Goal: Task Accomplishment & Management: Manage account settings

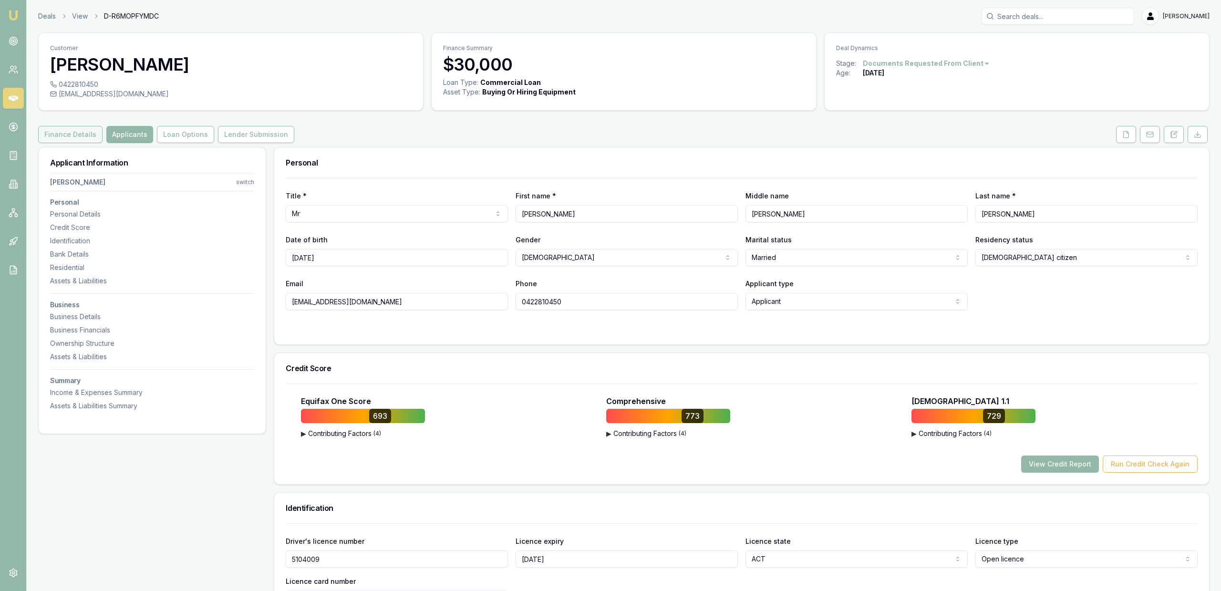
click at [59, 135] on button "Finance Details" at bounding box center [70, 134] width 64 height 17
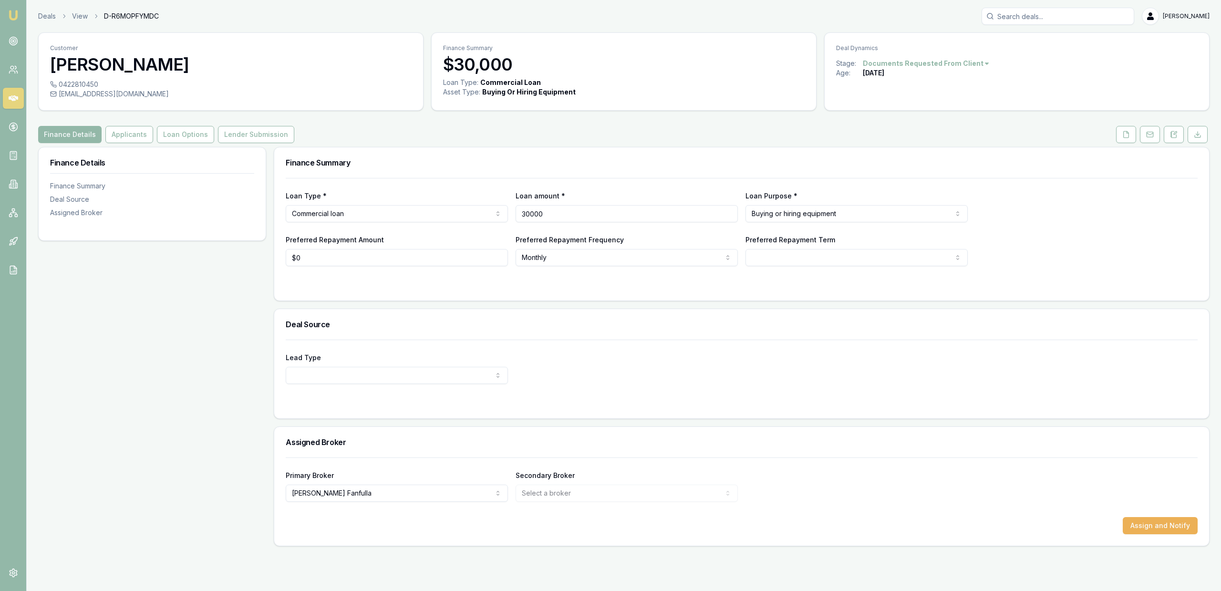
click at [558, 215] on input "30000" at bounding box center [627, 213] width 222 height 17
click at [557, 215] on input "30000" at bounding box center [627, 213] width 222 height 17
type input "$13,000"
click at [473, 172] on div "Finance Summary" at bounding box center [741, 162] width 935 height 31
select select "60"
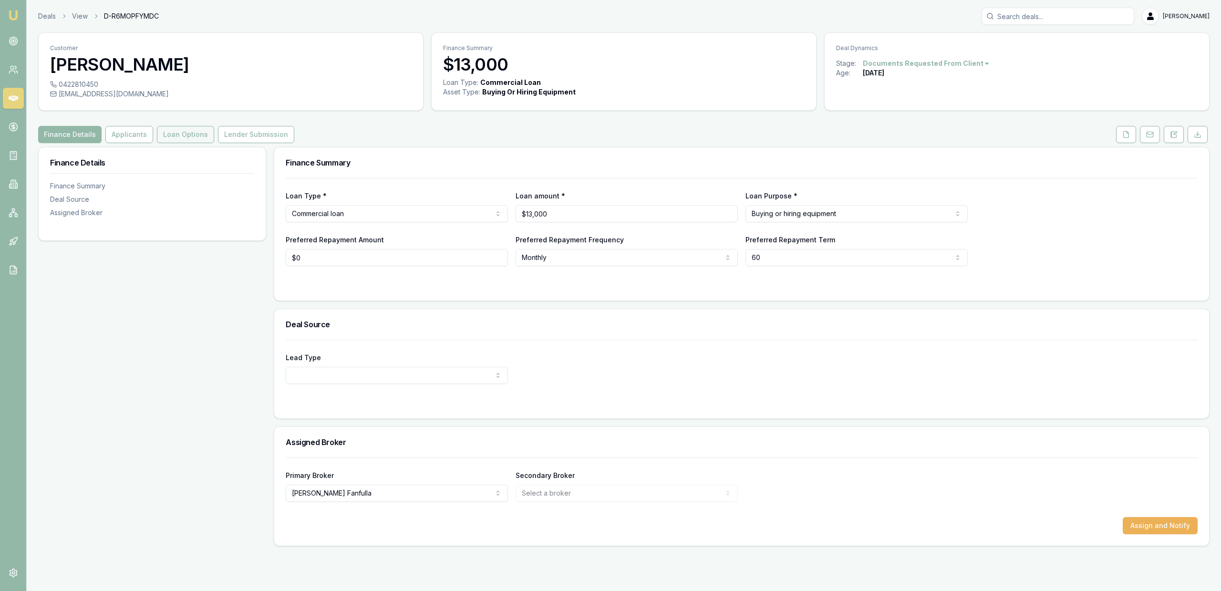
click at [181, 135] on button "Loan Options" at bounding box center [185, 134] width 57 height 17
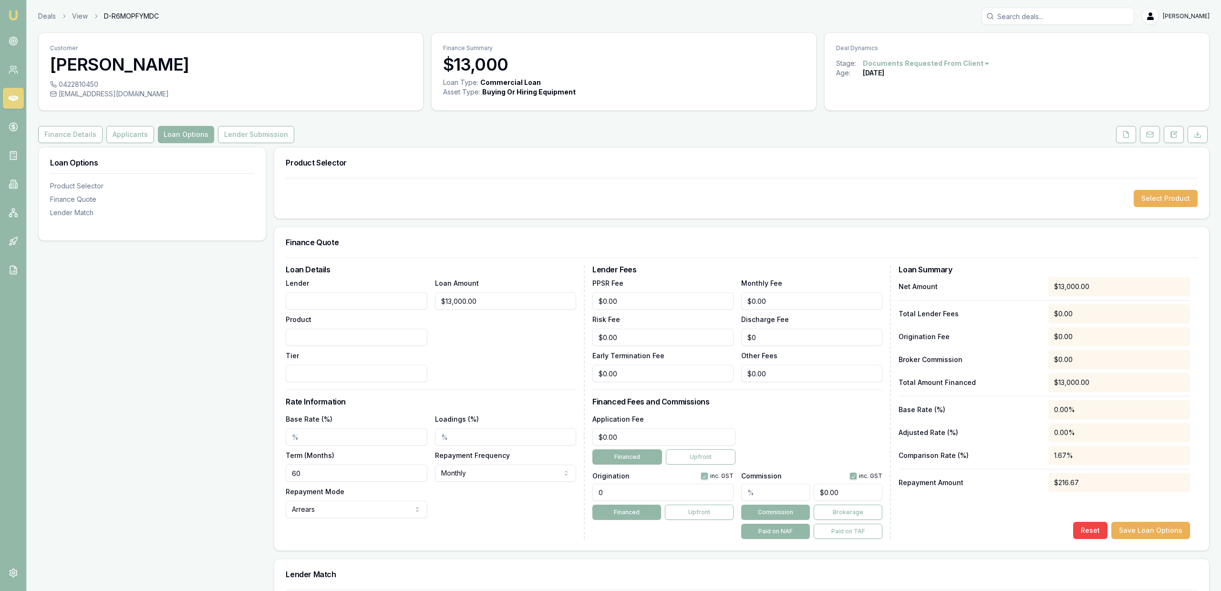
click at [114, 112] on div "Customer Dylan Howes 0422810450 dylanhowes123@hotmail.com Finance Summary $13,0…" at bounding box center [623, 430] width 1171 height 796
click at [119, 129] on button "Applicants" at bounding box center [130, 134] width 48 height 17
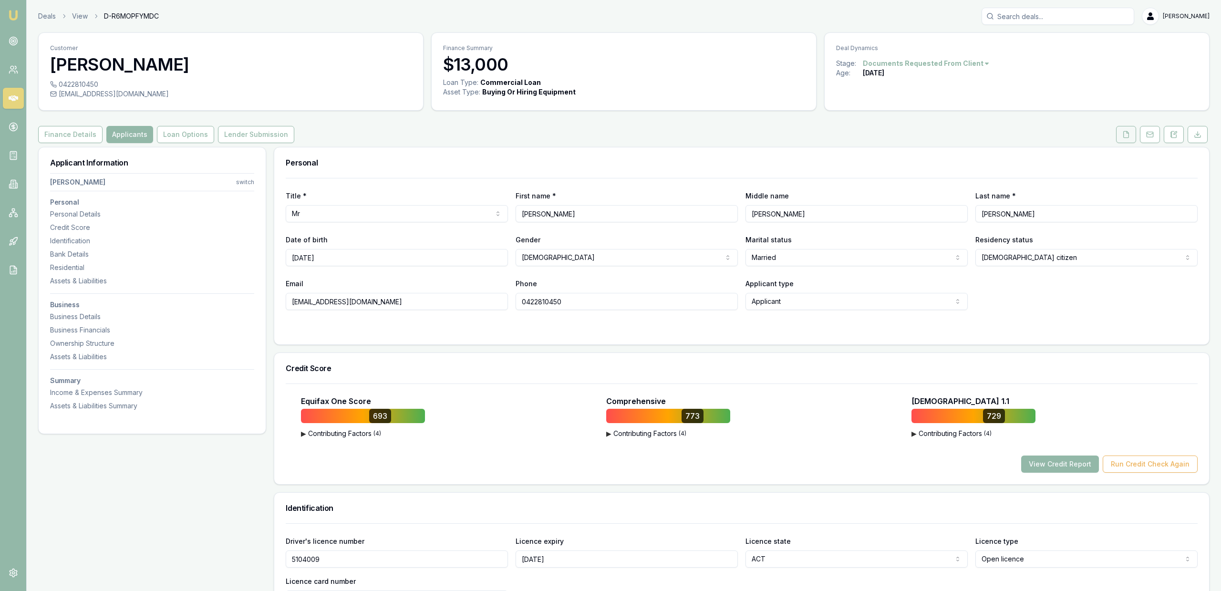
click at [1126, 141] on button at bounding box center [1126, 134] width 20 height 17
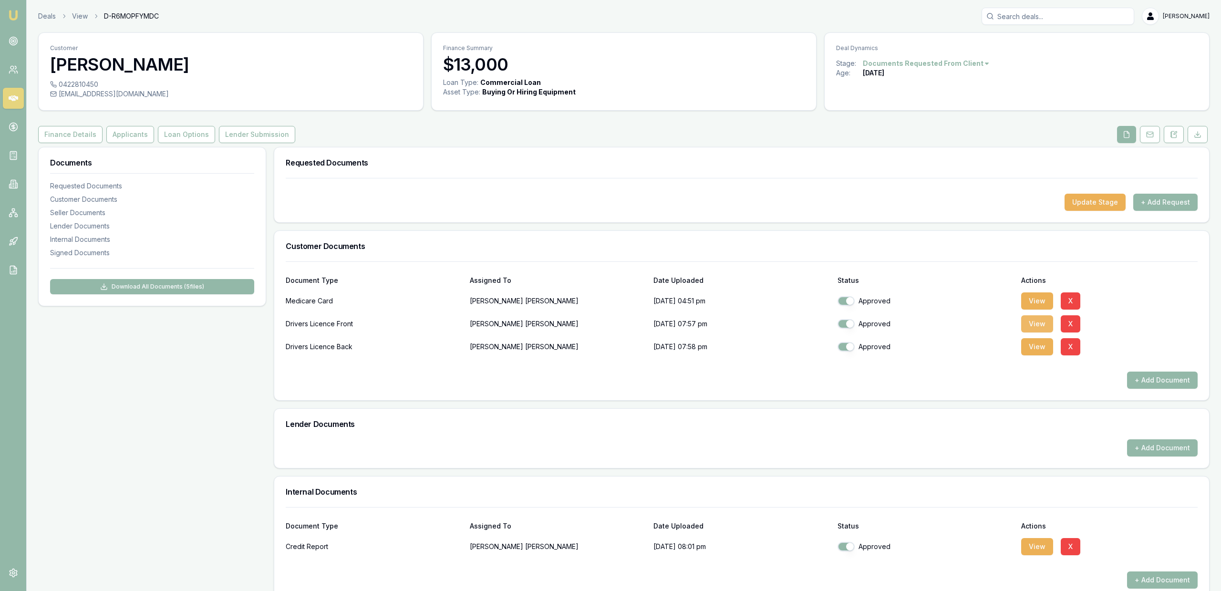
click at [1031, 329] on button "View" at bounding box center [1037, 323] width 32 height 17
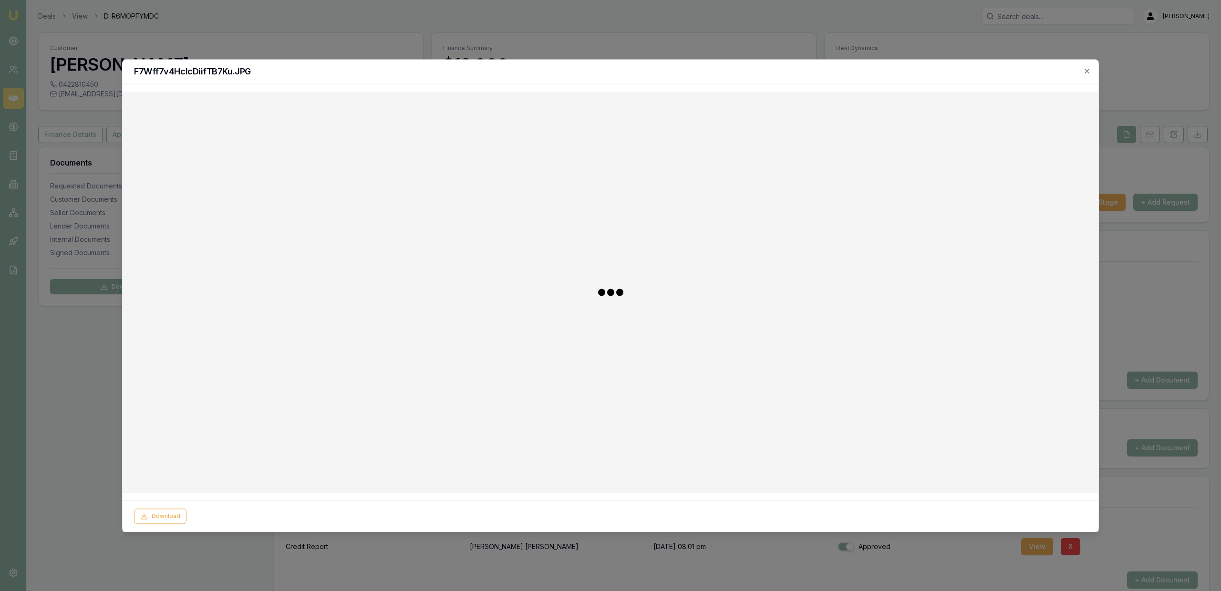
click at [63, 451] on div at bounding box center [610, 295] width 1221 height 591
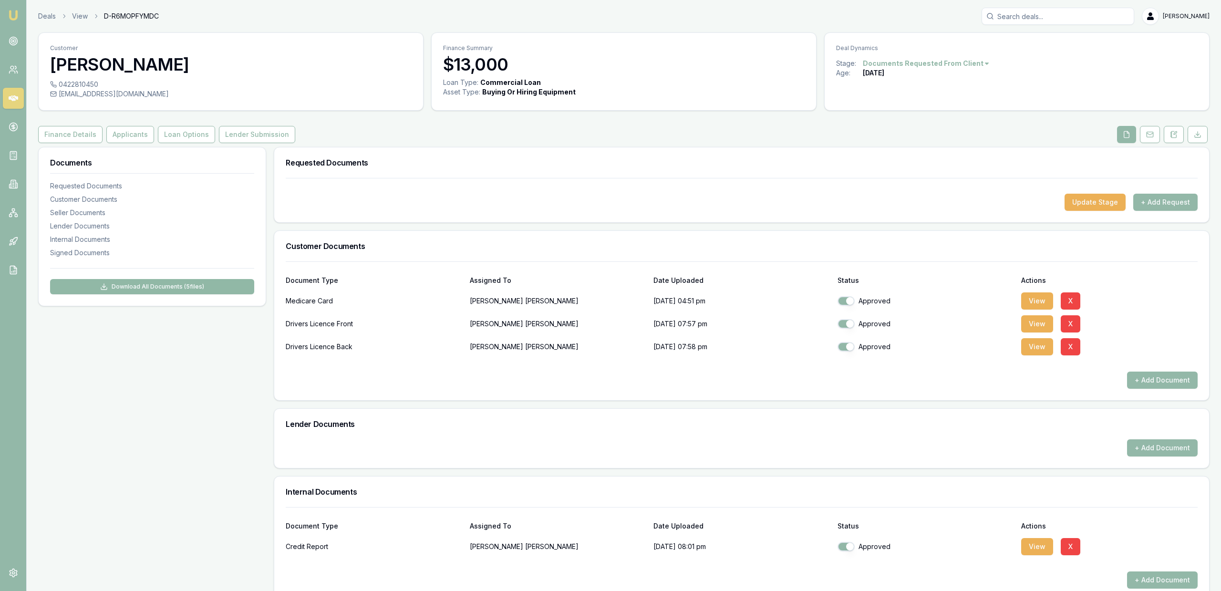
click at [125, 280] on button "Download All Documents ( 5 files)" at bounding box center [152, 286] width 204 height 15
click at [1024, 328] on button "View" at bounding box center [1037, 323] width 32 height 17
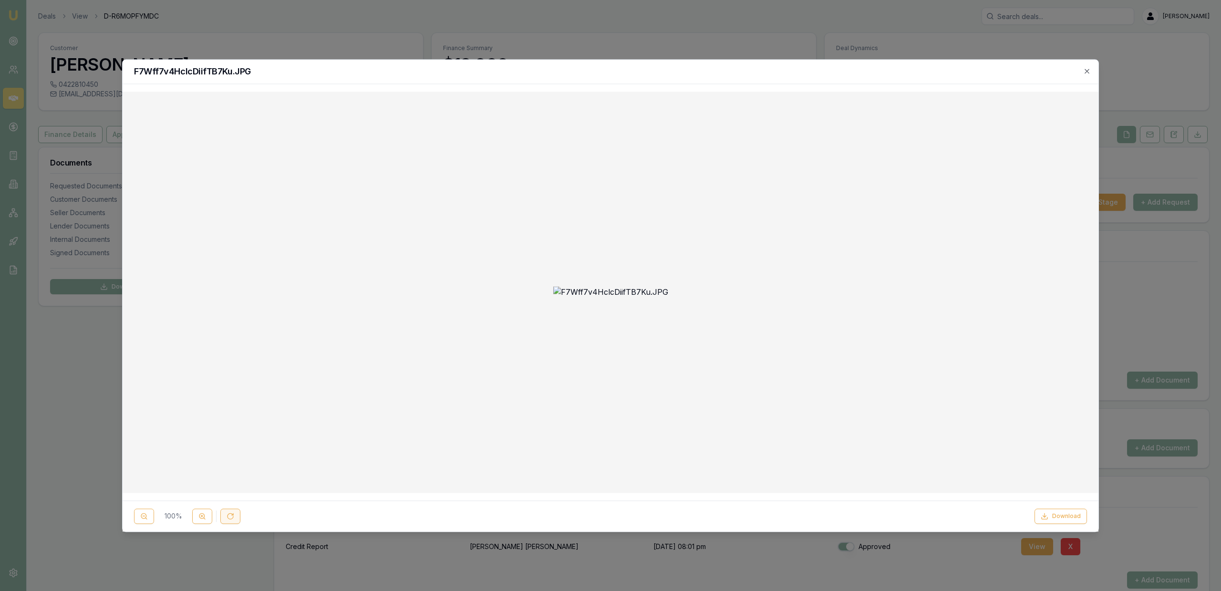
click at [226, 513] on button at bounding box center [230, 515] width 20 height 15
click at [1057, 516] on button "Download" at bounding box center [1060, 515] width 52 height 15
click at [461, 41] on div at bounding box center [610, 295] width 1221 height 591
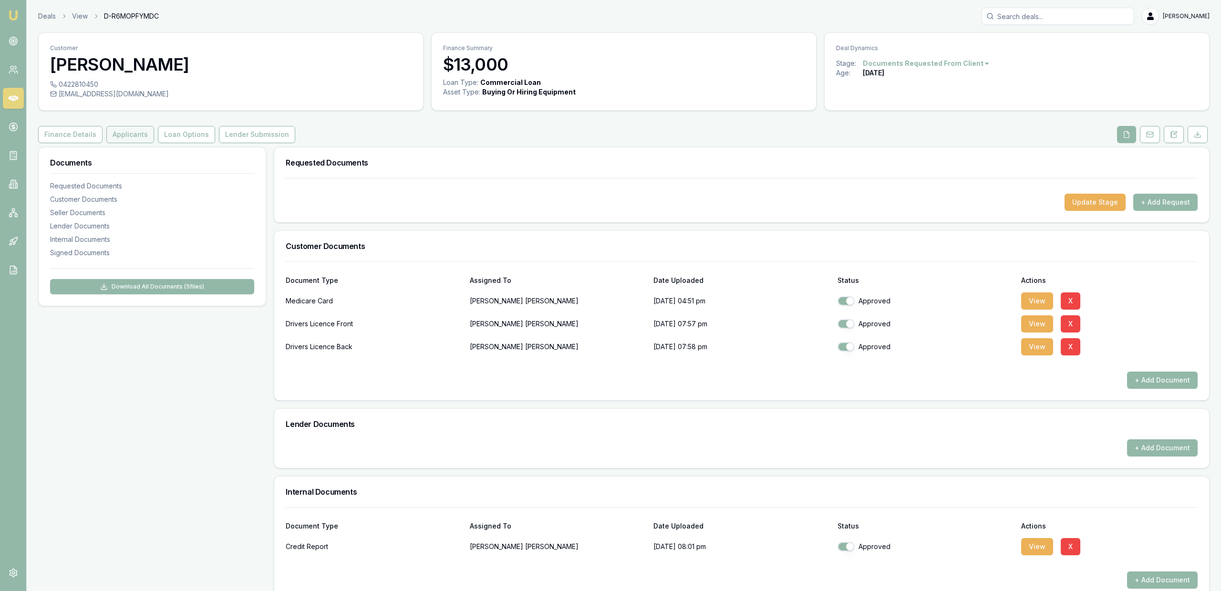
click at [122, 133] on button "Applicants" at bounding box center [130, 134] width 48 height 17
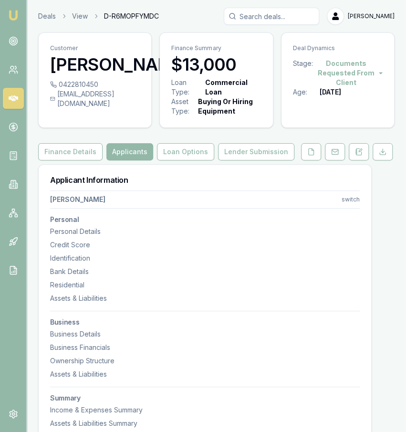
click at [128, 108] on div "dylanhowes123@hotmail.com" at bounding box center [95, 98] width 90 height 19
copy icon
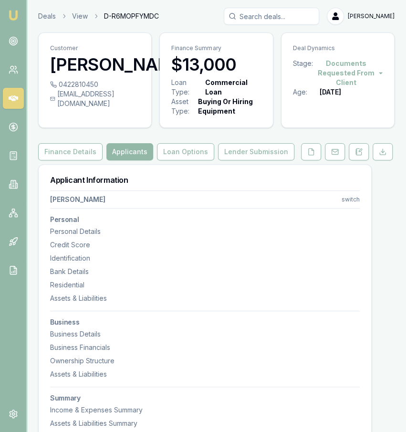
click at [90, 89] on div "0422810450" at bounding box center [95, 85] width 90 height 10
copy icon
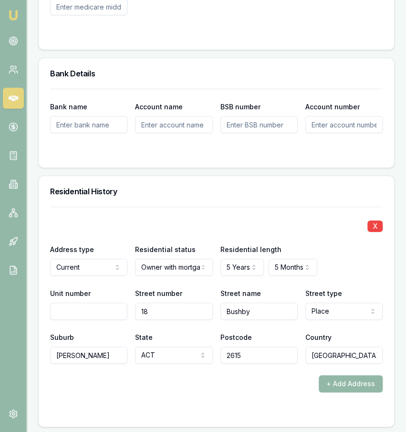
scroll to position [1141, 0]
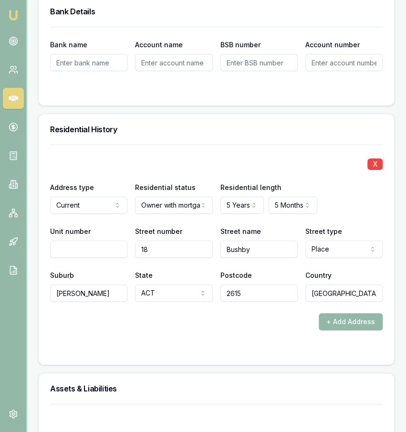
click at [265, 114] on div "Residential History" at bounding box center [216, 129] width 355 height 31
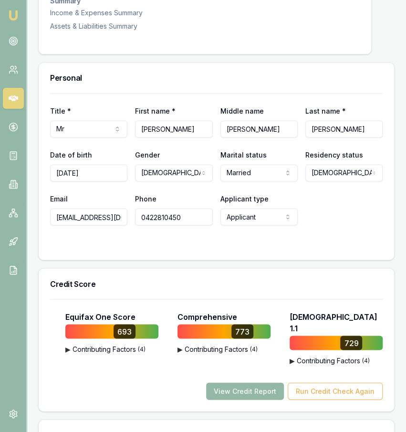
scroll to position [99, 0]
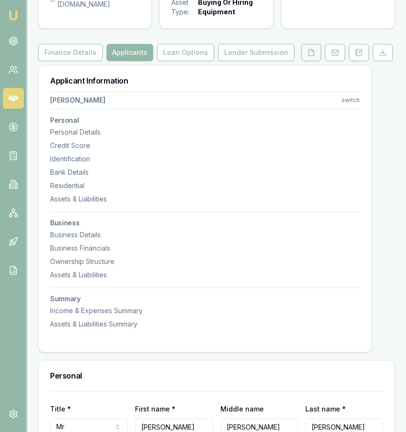
click at [313, 61] on button at bounding box center [311, 52] width 20 height 17
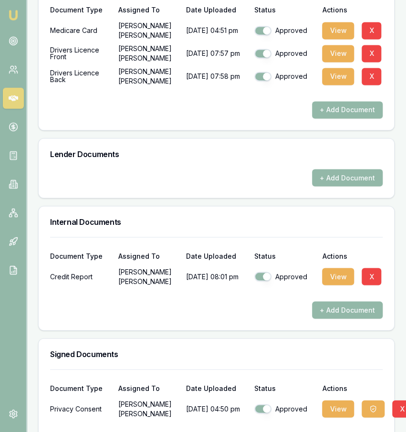
scroll to position [492, 0]
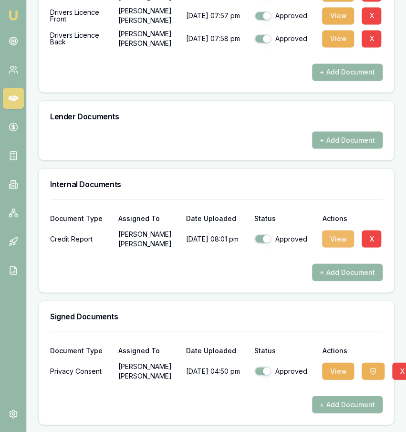
click at [337, 238] on button "View" at bounding box center [338, 238] width 32 height 17
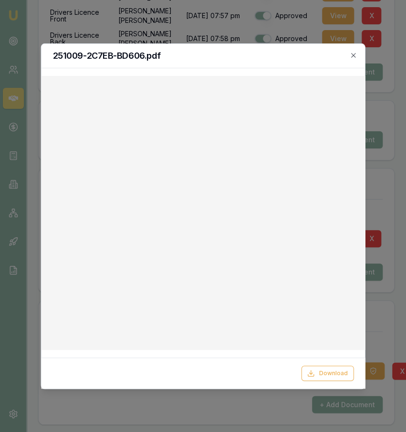
click at [244, 39] on div at bounding box center [203, 216] width 406 height 432
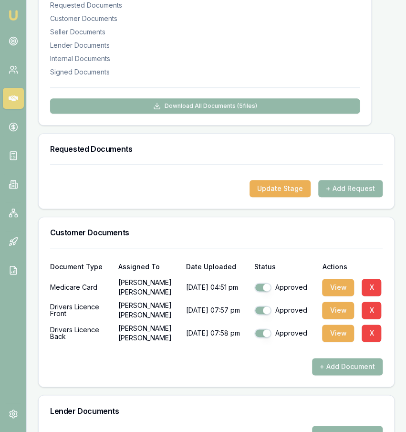
scroll to position [0, 0]
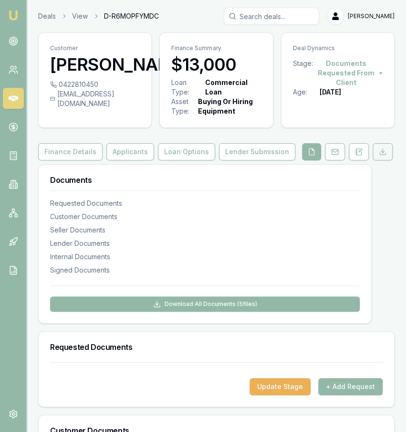
click at [380, 152] on icon at bounding box center [383, 152] width 8 height 8
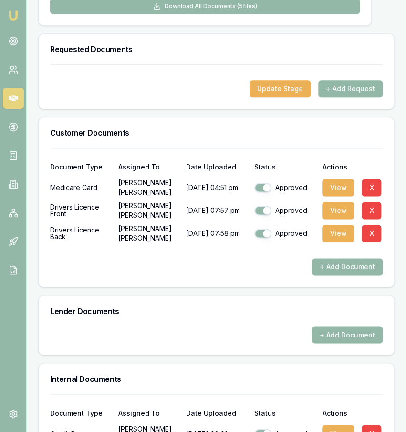
scroll to position [446, 0]
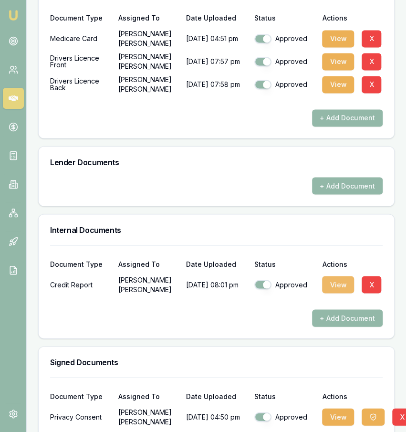
click at [332, 289] on button "View" at bounding box center [338, 284] width 32 height 17
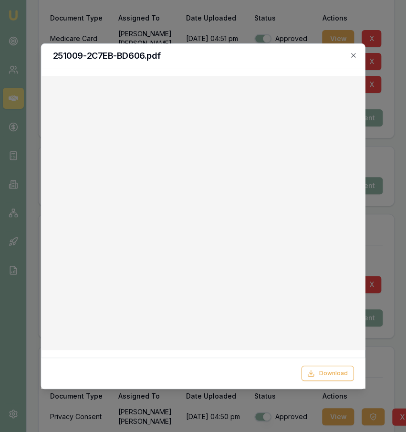
click at [193, 48] on div "251009-2C7EB-BD606.pdf" at bounding box center [203, 56] width 324 height 24
drag, startPoint x: 107, startPoint y: 29, endPoint x: 101, endPoint y: 33, distance: 7.3
click at [107, 31] on div at bounding box center [203, 216] width 406 height 432
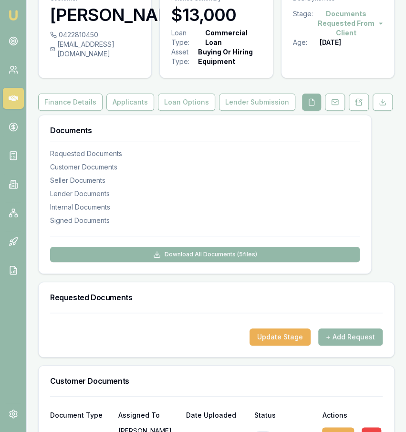
scroll to position [0, 0]
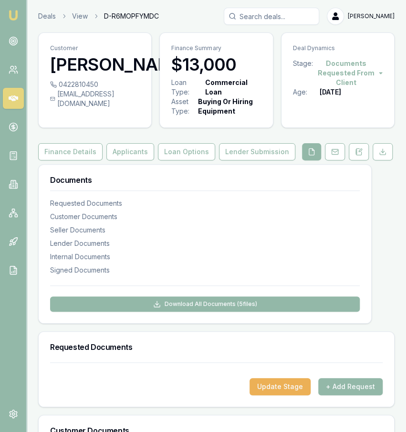
click at [99, 108] on div "dylanhowes123@hotmail.com" at bounding box center [95, 98] width 90 height 19
click at [98, 108] on div "dylanhowes123@hotmail.com" at bounding box center [95, 98] width 90 height 19
drag, startPoint x: 41, startPoint y: 99, endPoint x: 53, endPoint y: 109, distance: 16.2
click at [41, 99] on div "0422810450 dylanhowes123@hotmail.com" at bounding box center [95, 100] width 113 height 40
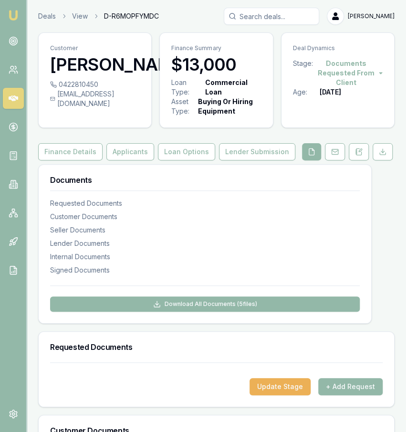
click at [69, 108] on div "dylanhowes123@hotmail.com" at bounding box center [95, 98] width 90 height 19
click at [72, 119] on div "0422810450 dylanhowes123@hotmail.com" at bounding box center [95, 100] width 113 height 40
click at [72, 108] on div "dylanhowes123@hotmail.com" at bounding box center [95, 98] width 90 height 19
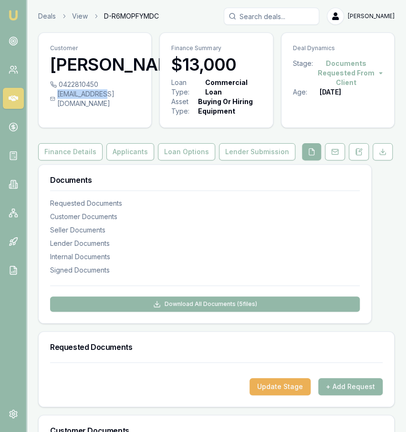
click at [72, 108] on div "dylanhowes123@hotmail.com" at bounding box center [95, 98] width 90 height 19
copy icon
click at [79, 89] on div "0422810450" at bounding box center [95, 85] width 90 height 10
click at [80, 89] on div "0422810450" at bounding box center [95, 85] width 90 height 10
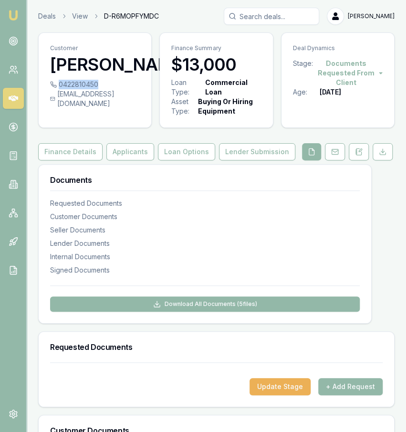
click at [79, 89] on div "0422810450" at bounding box center [95, 85] width 90 height 10
copy div "0422810450"
click at [45, 16] on link "Deals" at bounding box center [47, 16] width 18 height 10
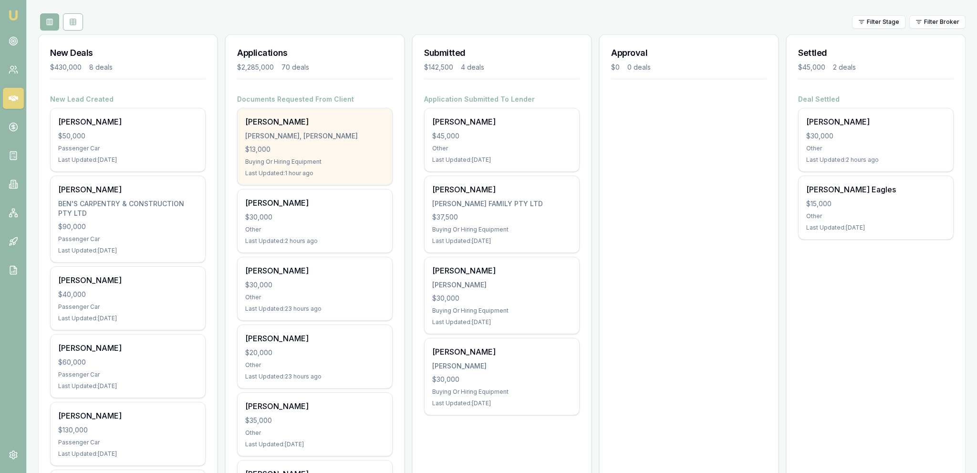
scroll to position [151, 0]
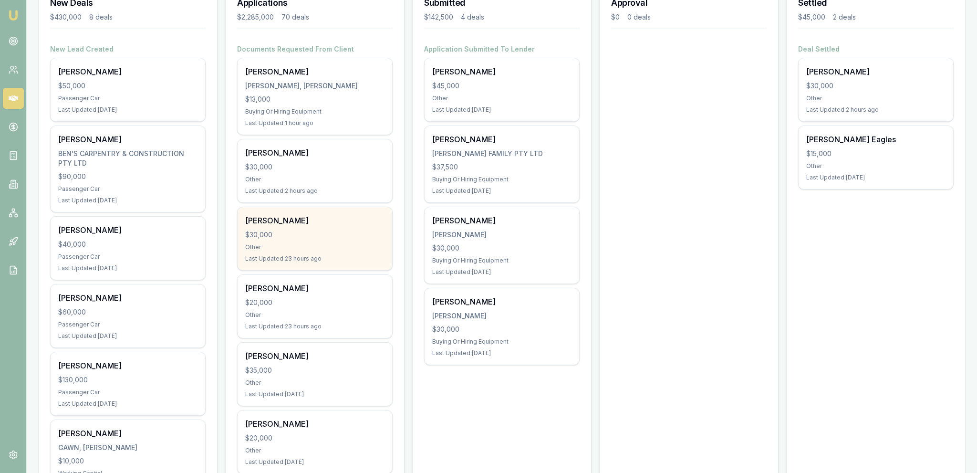
click at [365, 228] on div "Kyle Price $30,000 Other Last Updated: 23 hours ago" at bounding box center [315, 238] width 155 height 63
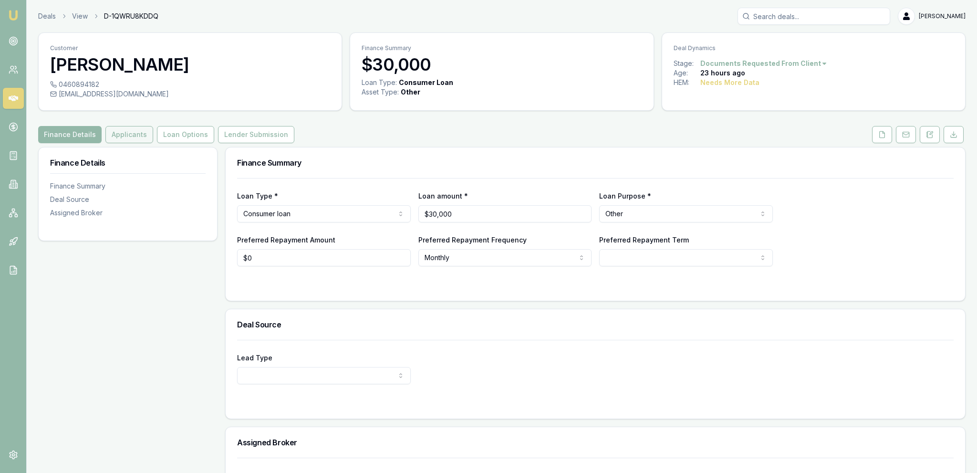
click at [146, 134] on button "Applicants" at bounding box center [129, 134] width 48 height 17
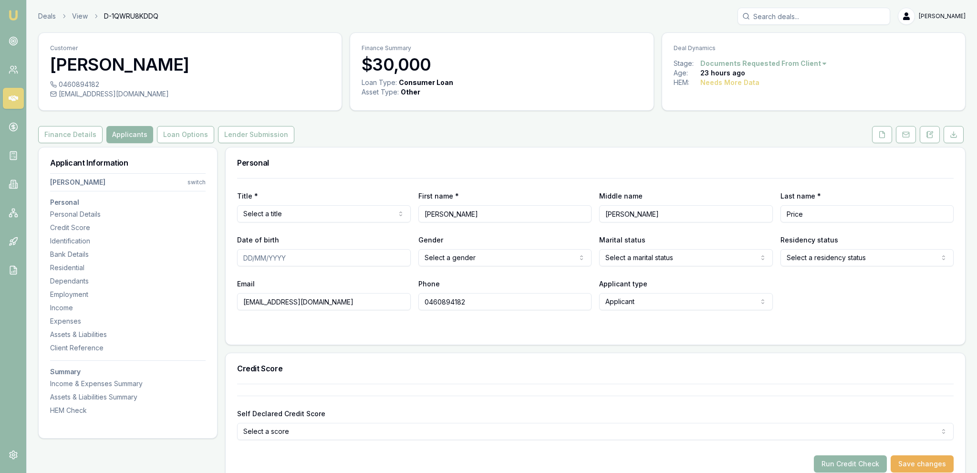
click at [866, 134] on div "Finance Details Applicants Loan Options Lender Submission" at bounding box center [501, 134] width 927 height 17
click at [884, 135] on icon at bounding box center [882, 135] width 8 height 8
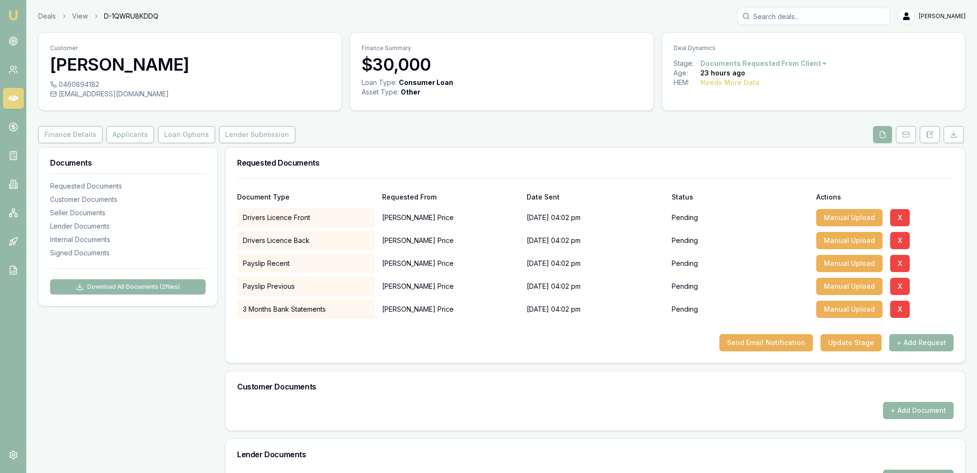
scroll to position [252, 0]
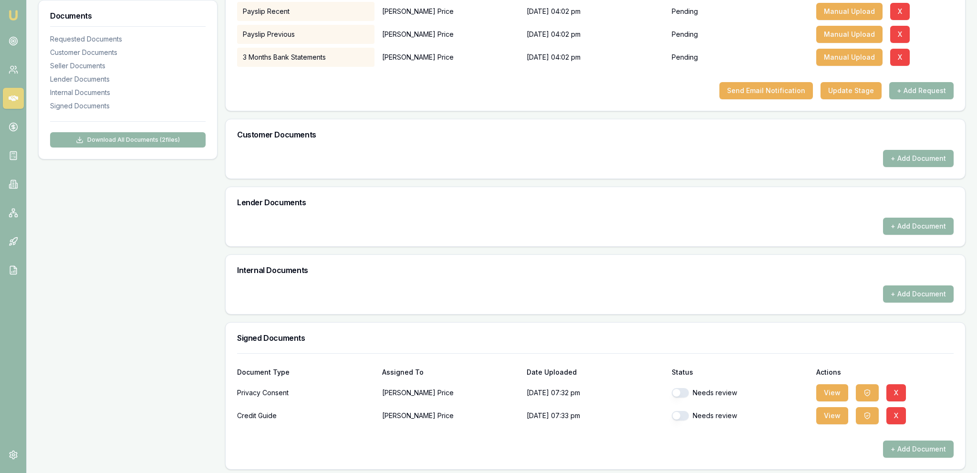
click at [680, 392] on button "button" at bounding box center [680, 393] width 17 height 10
checkbox input "true"
click at [688, 422] on div "Needs review" at bounding box center [740, 415] width 137 height 19
click at [687, 419] on div "Needs review" at bounding box center [740, 415] width 137 height 19
click at [683, 415] on button "button" at bounding box center [680, 416] width 17 height 10
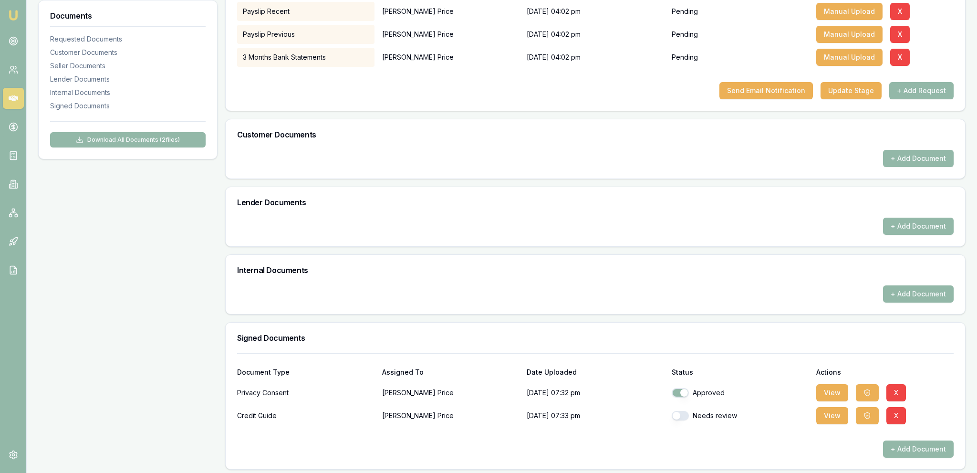
checkbox input "true"
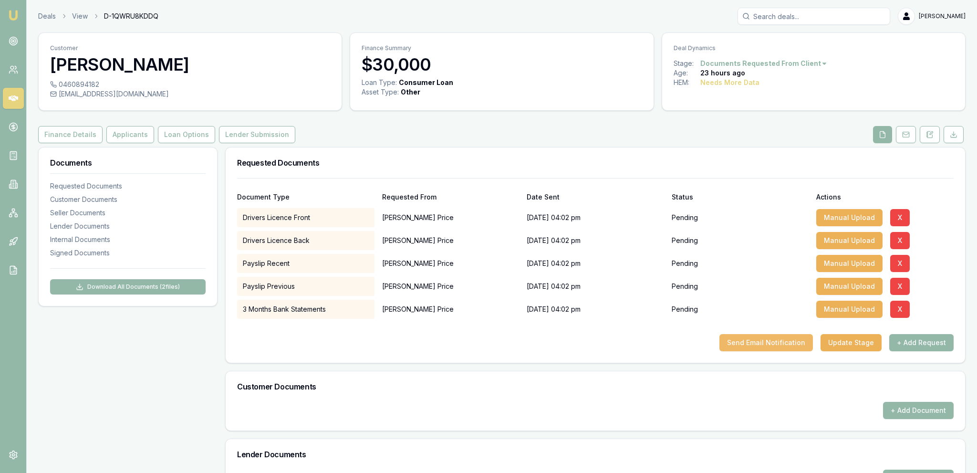
click at [766, 344] on button "Send Email Notification" at bounding box center [765, 342] width 93 height 17
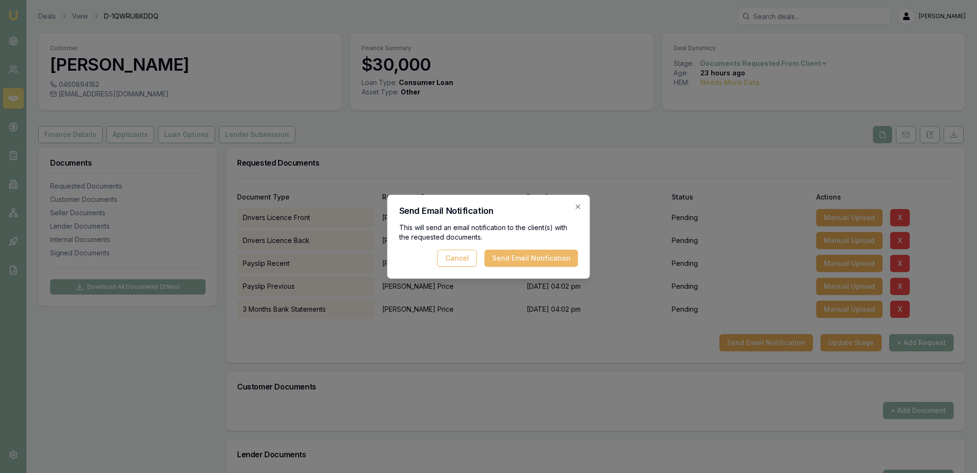
click at [557, 255] on button "Send Email Notification" at bounding box center [531, 257] width 93 height 17
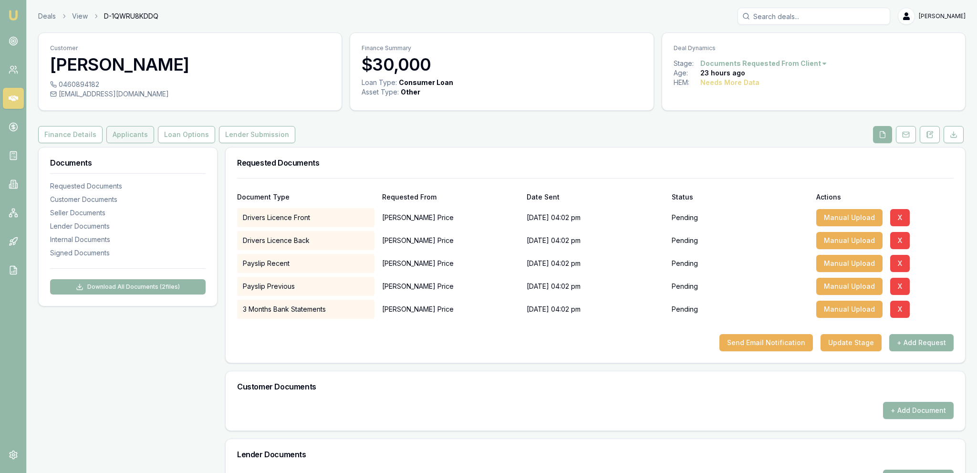
click at [147, 136] on button "Applicants" at bounding box center [130, 134] width 48 height 17
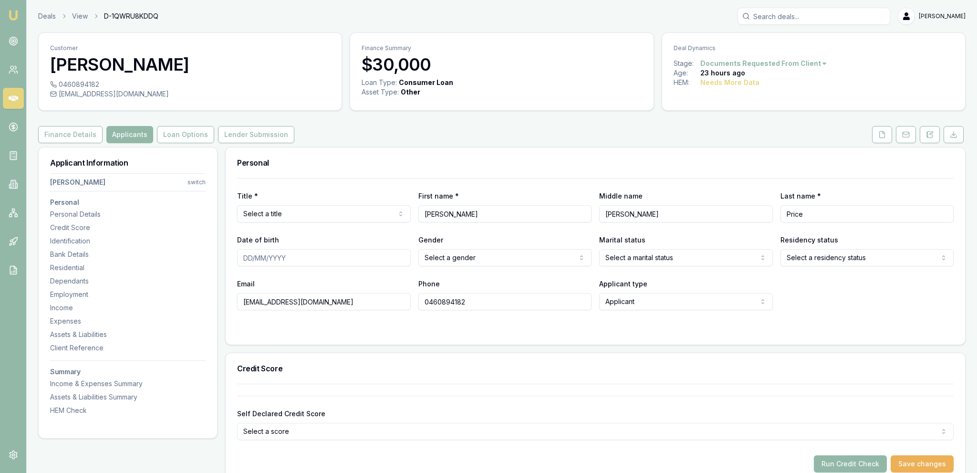
click at [48, 21] on div "Deals View D-1QWRU8KDDQ Jackson Fanfulla" at bounding box center [501, 16] width 927 height 17
click at [48, 17] on link "Deals" at bounding box center [47, 16] width 18 height 10
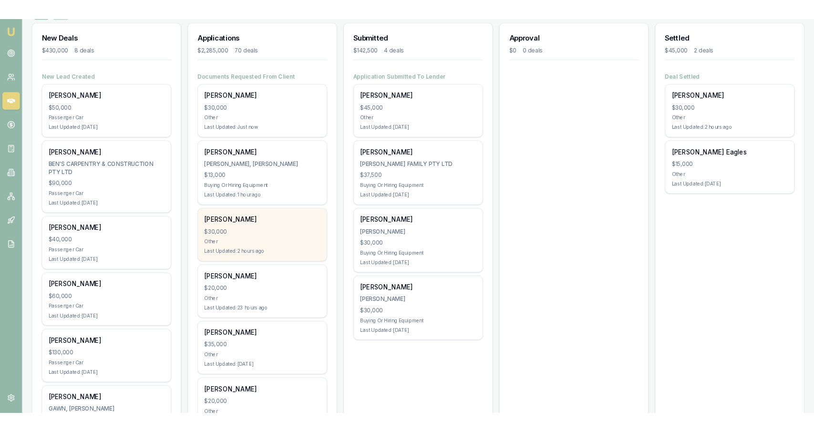
scroll to position [151, 0]
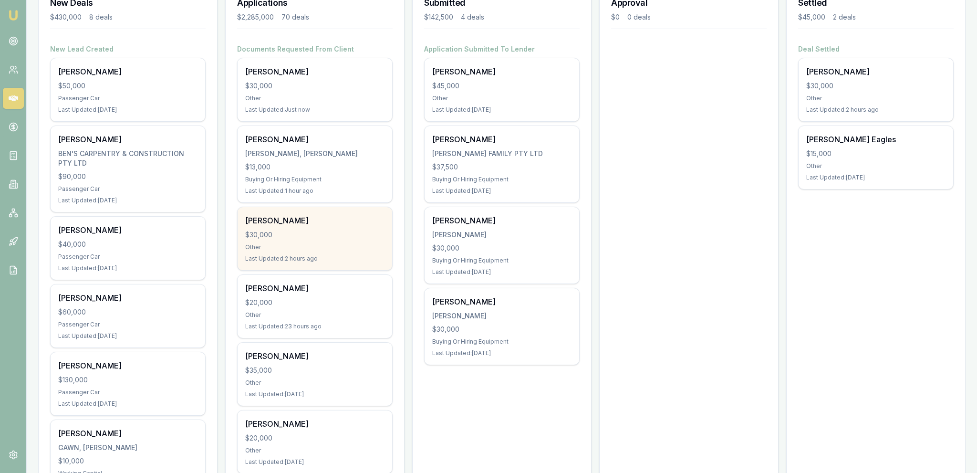
click at [377, 237] on div "$30,000" at bounding box center [314, 235] width 139 height 10
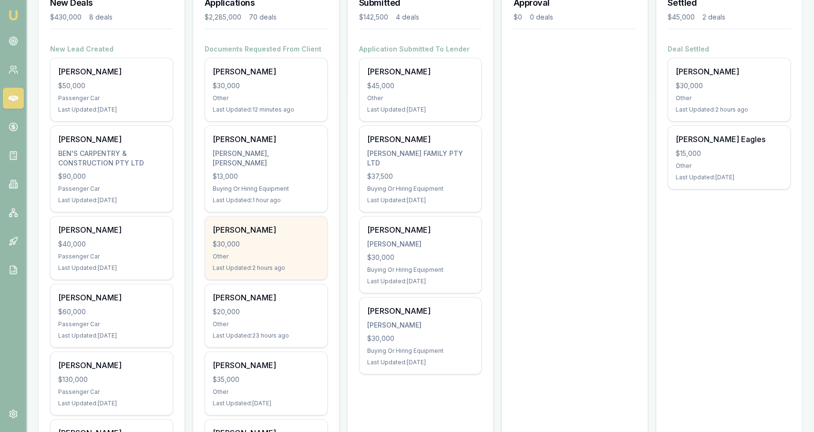
click at [321, 233] on div "Ibrar Zahoor $30,000 Other Last Updated: 2 hours ago" at bounding box center [266, 248] width 122 height 63
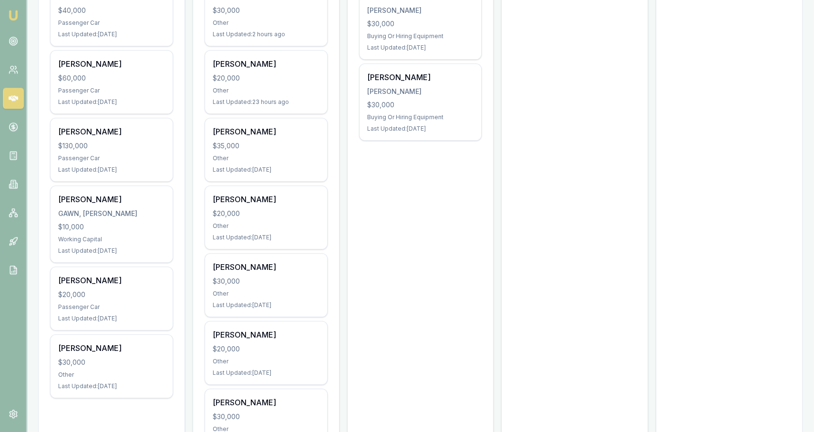
scroll to position [399, 0]
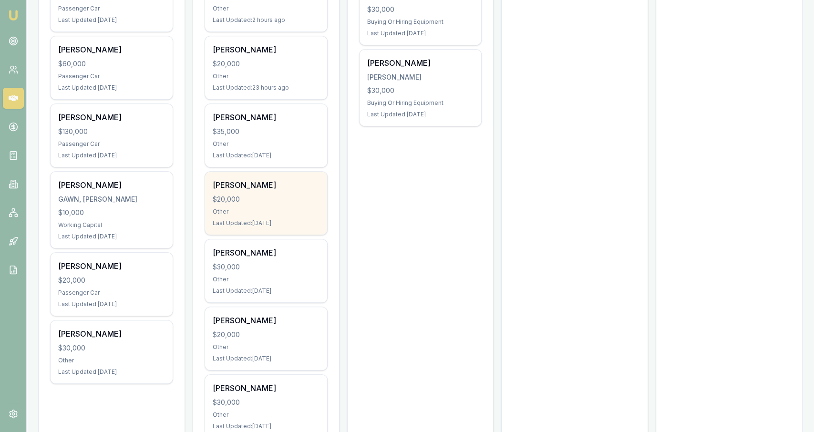
click at [284, 218] on div "Desire Moriniere $20,000 Other Last Updated: 1 day ago" at bounding box center [266, 203] width 122 height 63
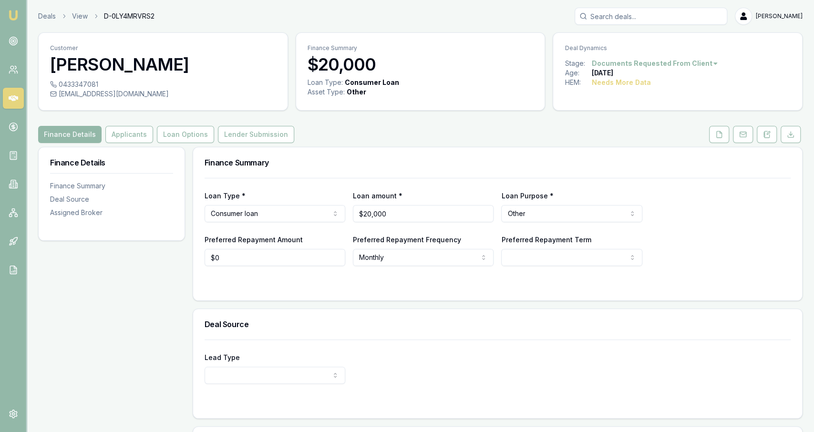
click at [719, 123] on div "Customer Desire Moriniere 0433347081 [EMAIL_ADDRESS][DOMAIN_NAME] Finance Summa…" at bounding box center [420, 289] width 765 height 514
click at [719, 131] on icon at bounding box center [719, 134] width 5 height 6
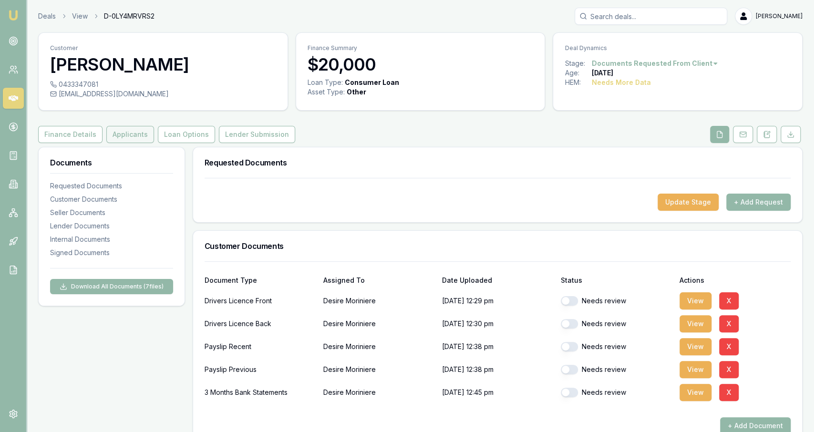
click at [142, 137] on button "Applicants" at bounding box center [130, 134] width 48 height 17
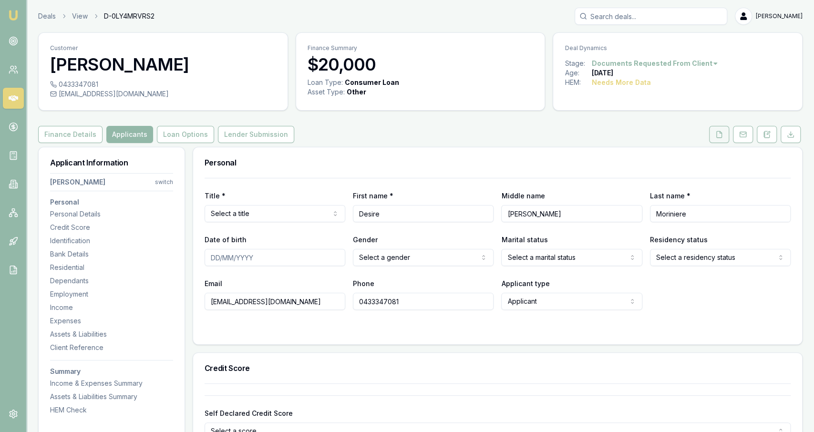
click at [718, 133] on icon at bounding box center [719, 134] width 5 height 6
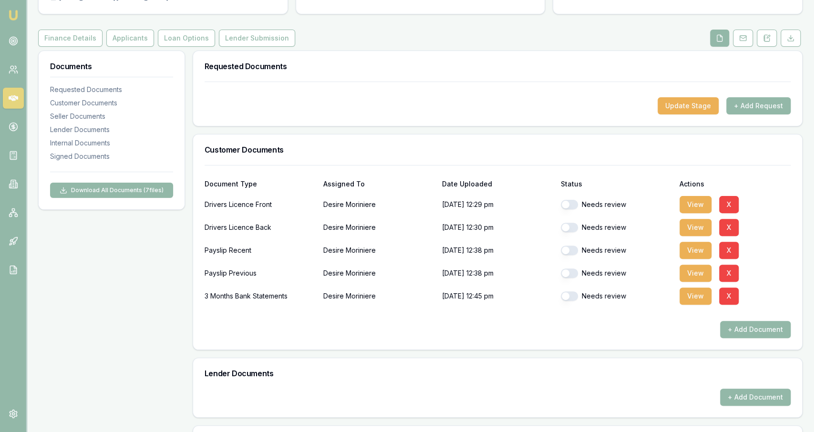
scroll to position [99, 0]
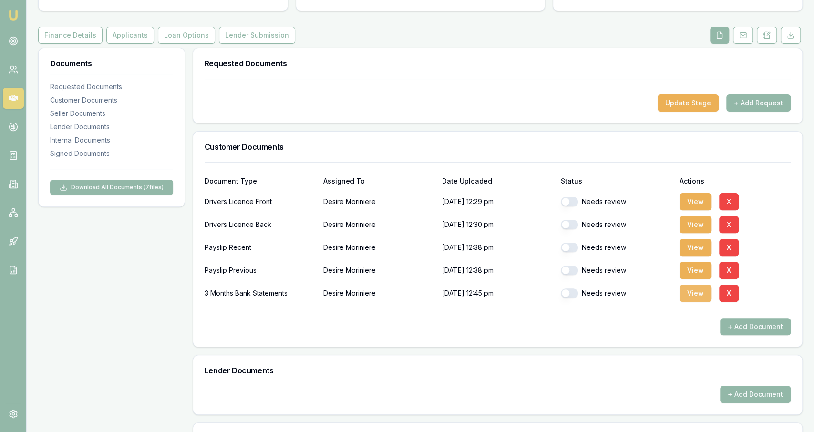
click at [684, 298] on button "View" at bounding box center [696, 293] width 32 height 17
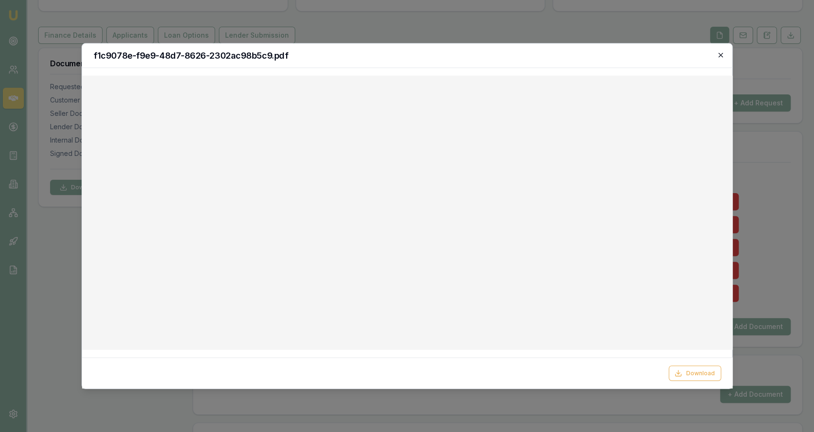
click at [720, 56] on icon "button" at bounding box center [721, 55] width 4 height 4
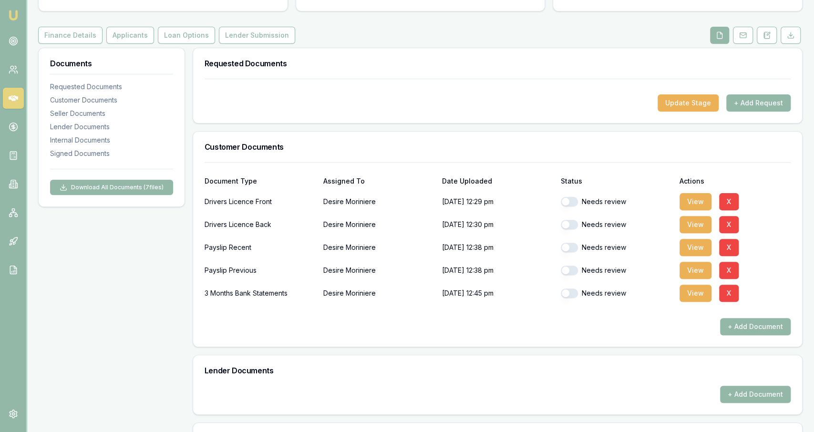
scroll to position [0, 0]
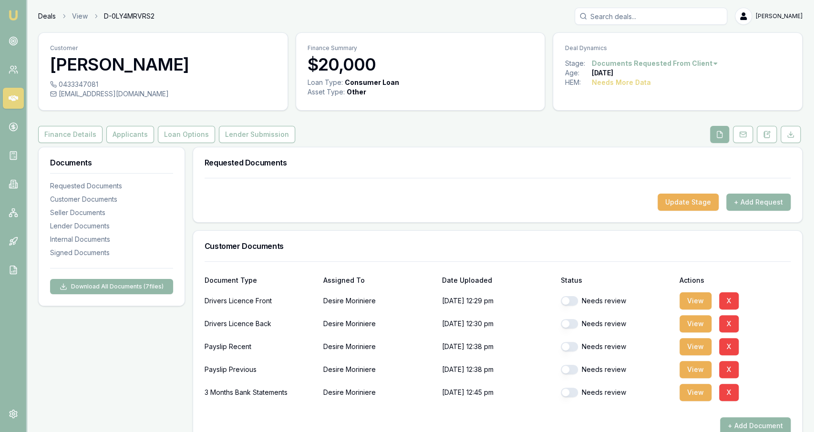
click at [50, 15] on link "Deals" at bounding box center [47, 16] width 18 height 10
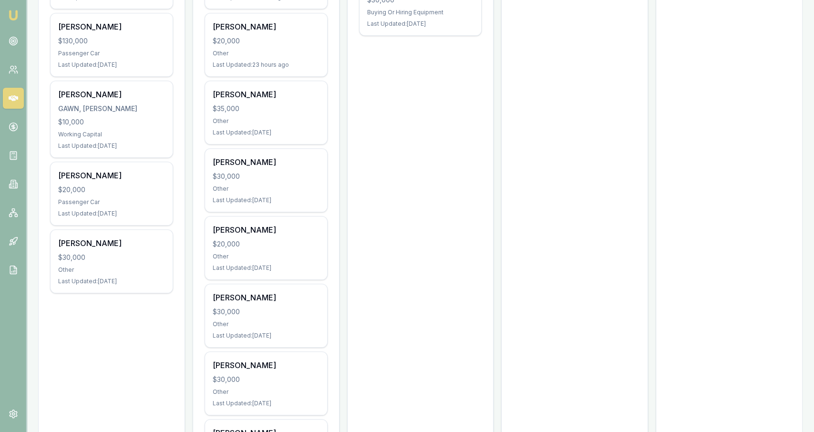
scroll to position [496, 0]
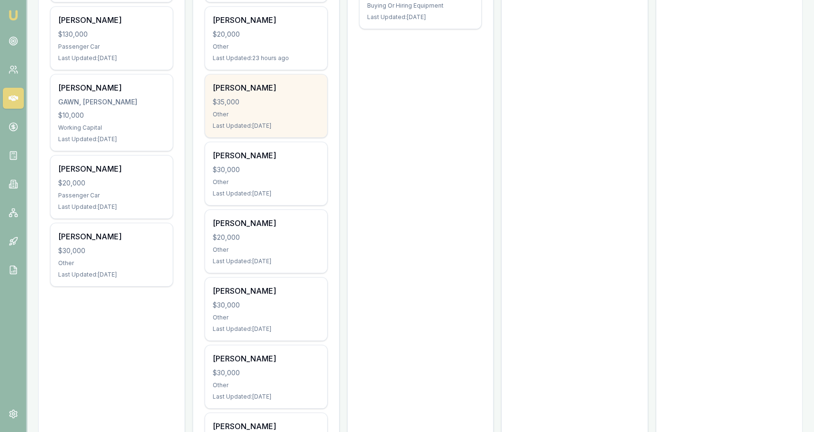
click at [300, 122] on div "Last Updated: 1 day ago" at bounding box center [266, 126] width 107 height 8
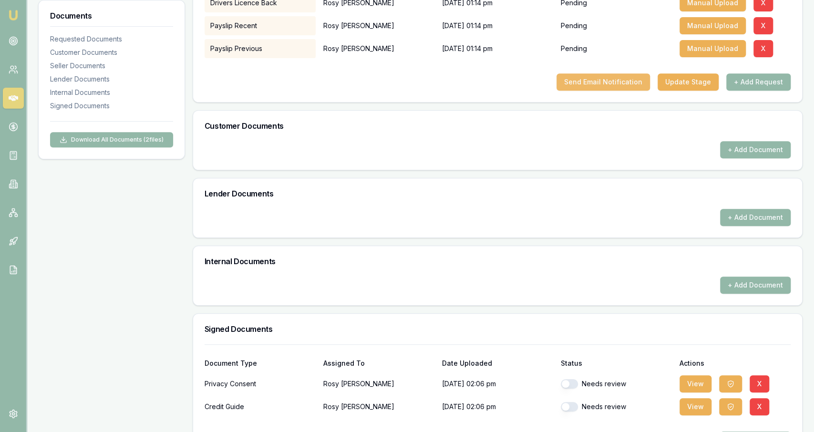
scroll to position [222, 0]
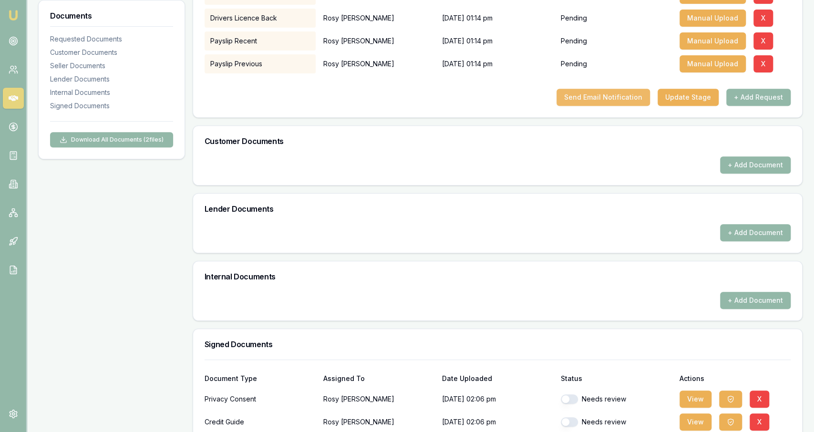
click at [641, 94] on button "Send Email Notification" at bounding box center [603, 97] width 93 height 17
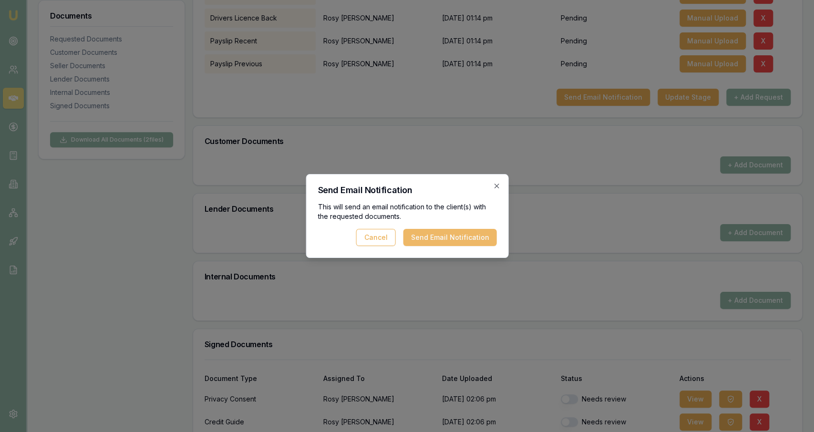
click at [491, 231] on button "Send Email Notification" at bounding box center [449, 237] width 93 height 17
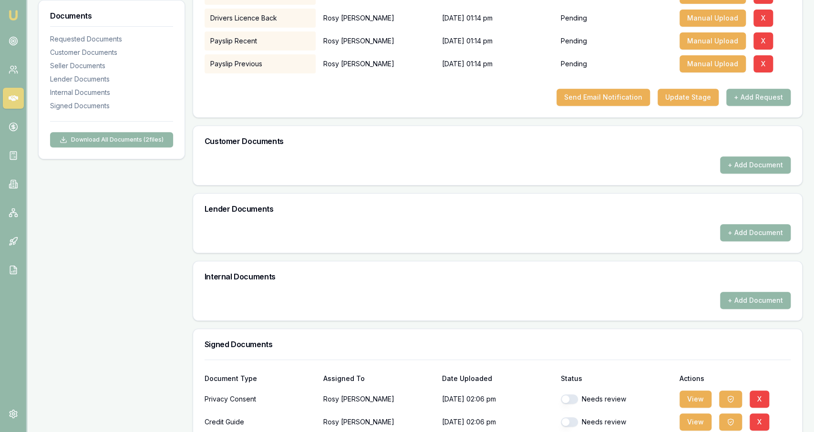
scroll to position [0, 0]
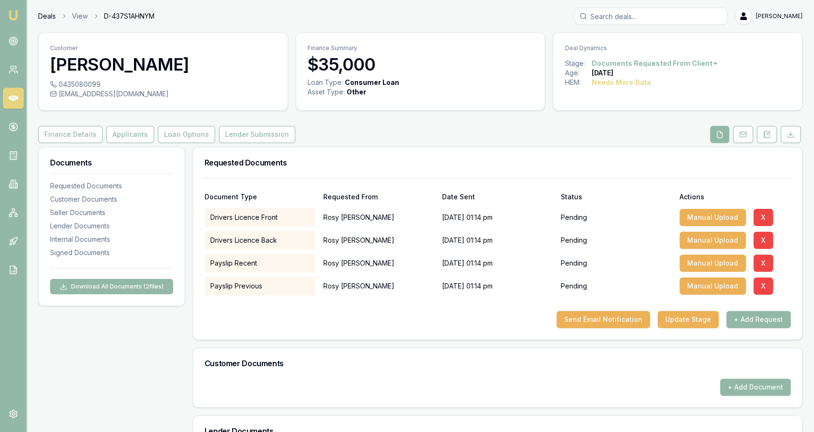
click at [53, 12] on link "Deals" at bounding box center [47, 16] width 18 height 10
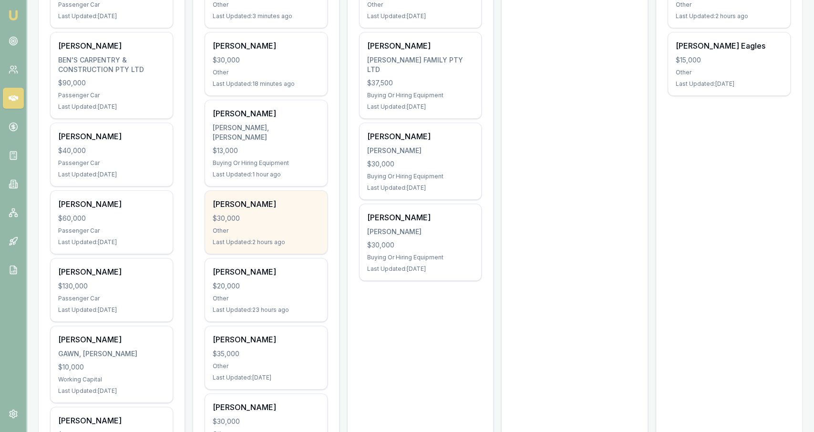
scroll to position [248, 0]
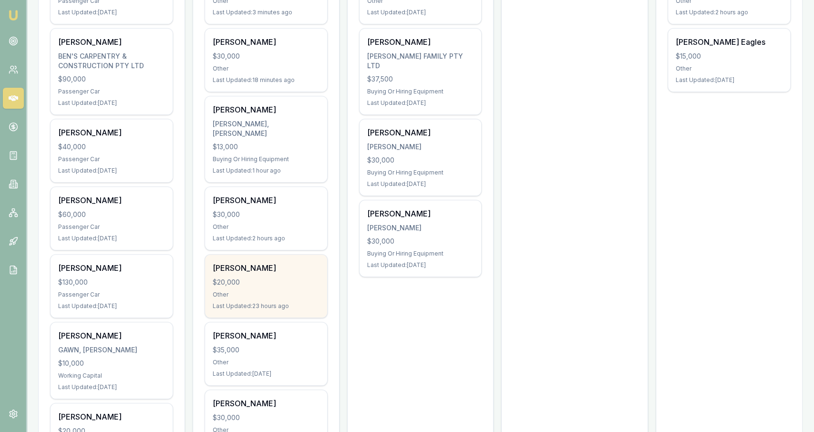
click at [263, 262] on div "[PERSON_NAME]" at bounding box center [266, 267] width 107 height 11
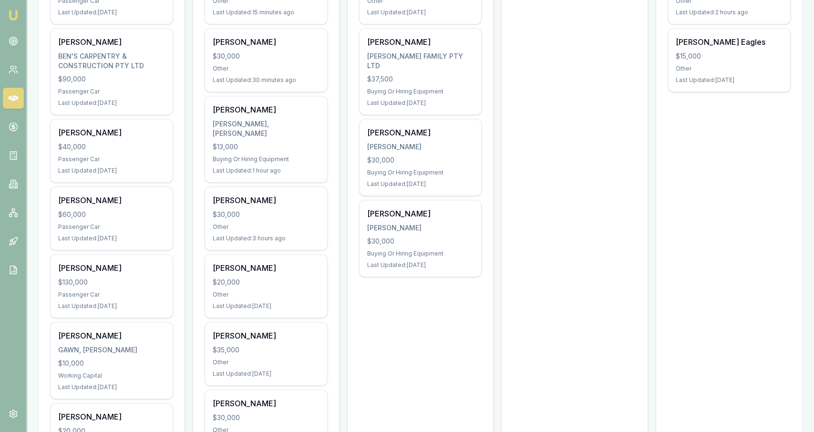
scroll to position [0, 0]
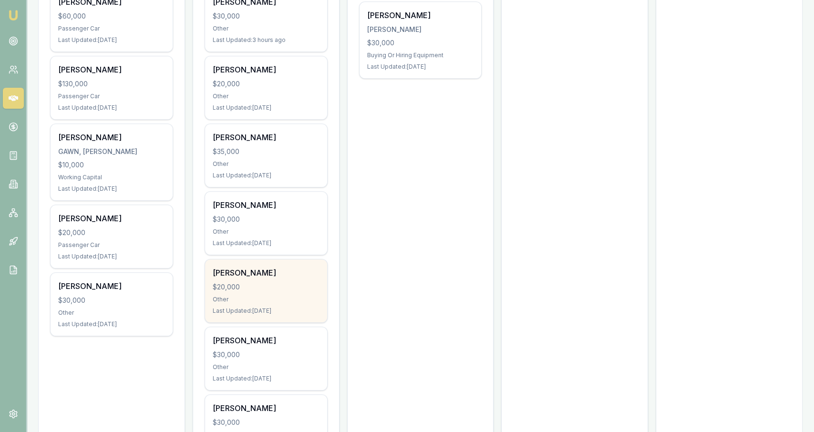
scroll to position [694, 0]
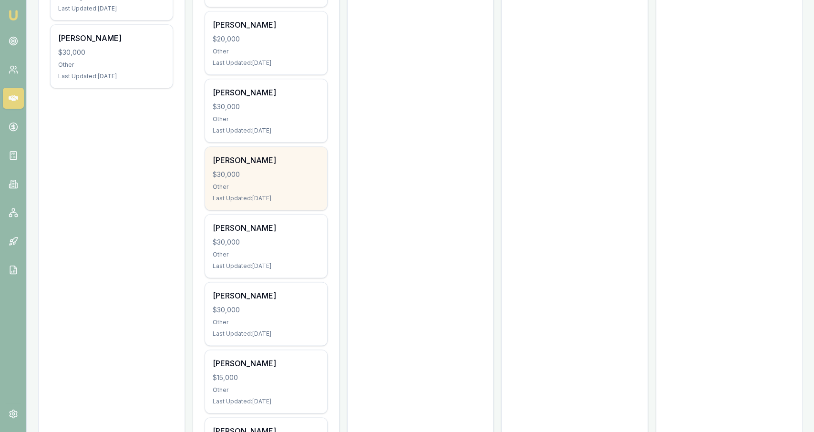
click at [290, 195] on div "Last Updated: [DATE]" at bounding box center [266, 199] width 107 height 8
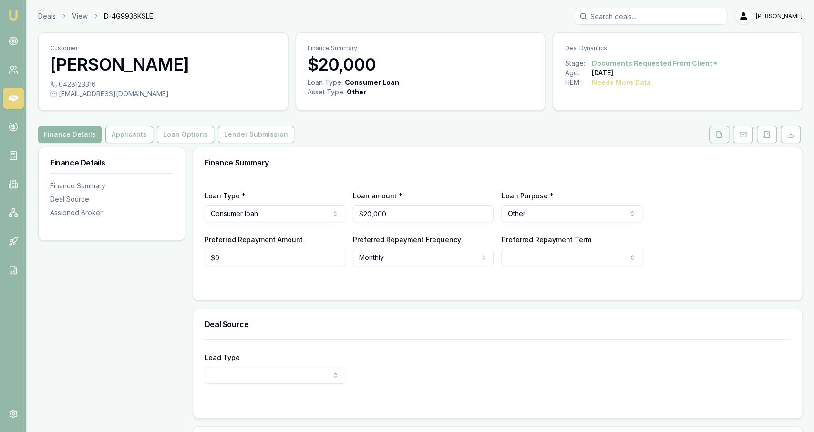
click at [728, 134] on button at bounding box center [719, 134] width 20 height 17
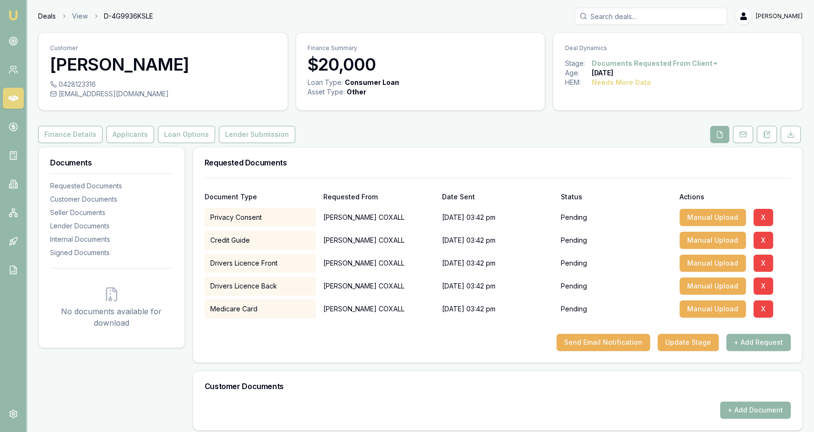
click at [51, 17] on link "Deals" at bounding box center [47, 16] width 18 height 10
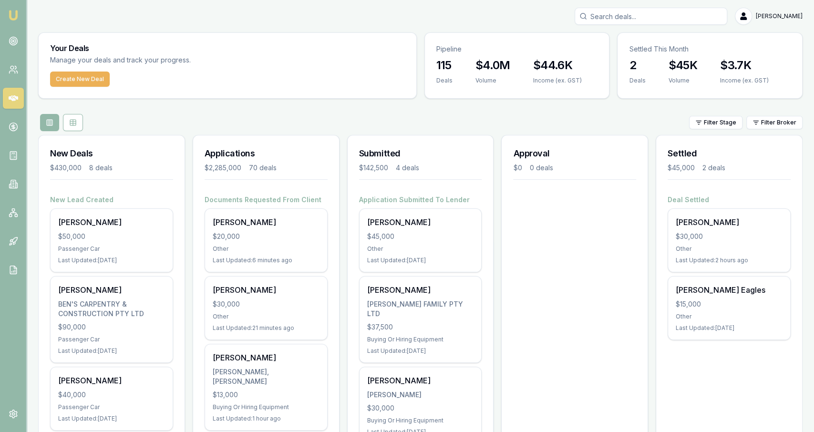
drag, startPoint x: 394, startPoint y: 103, endPoint x: 398, endPoint y: -4, distance: 107.8
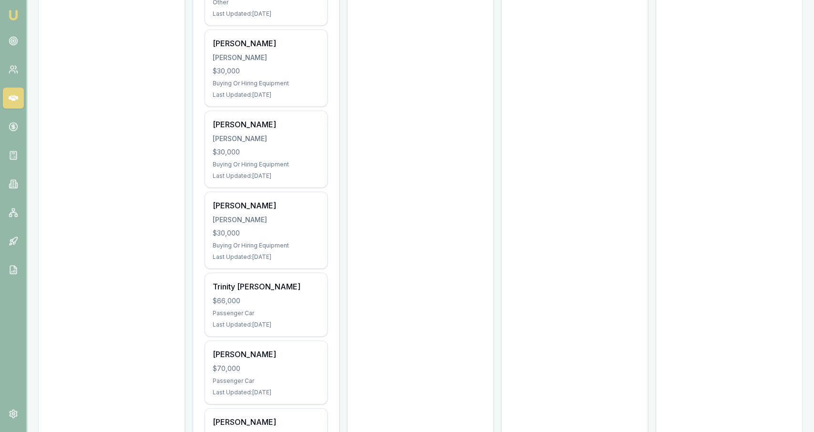
drag, startPoint x: 455, startPoint y: 145, endPoint x: 517, endPoint y: 41, distance: 120.6
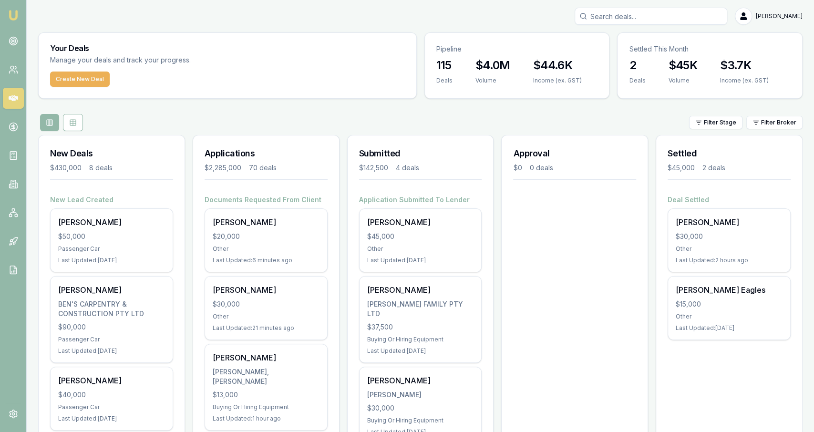
drag, startPoint x: 547, startPoint y: 24, endPoint x: 552, endPoint y: -12, distance: 37.1
click at [643, 13] on input "Search deals" at bounding box center [651, 16] width 153 height 17
type input "zane"
click at [436, 34] on div "Pipeline" at bounding box center [517, 45] width 185 height 25
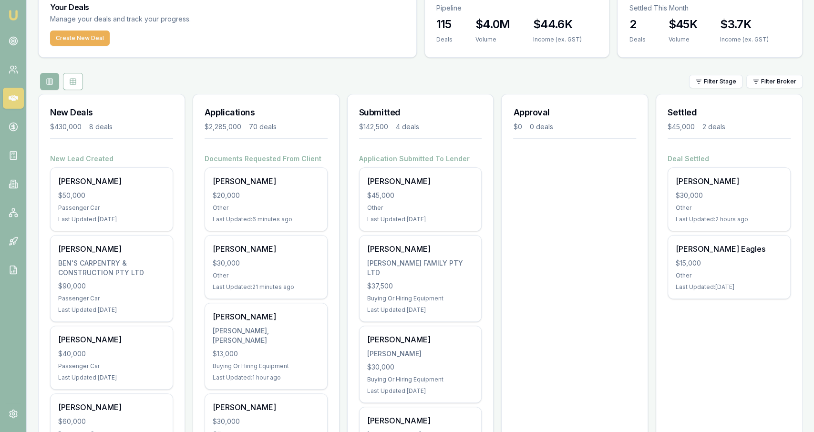
scroll to position [99, 0]
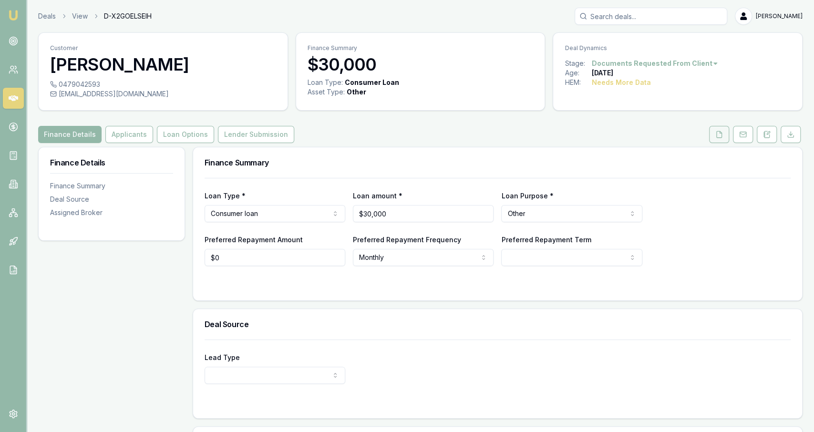
click at [721, 128] on button at bounding box center [719, 134] width 20 height 17
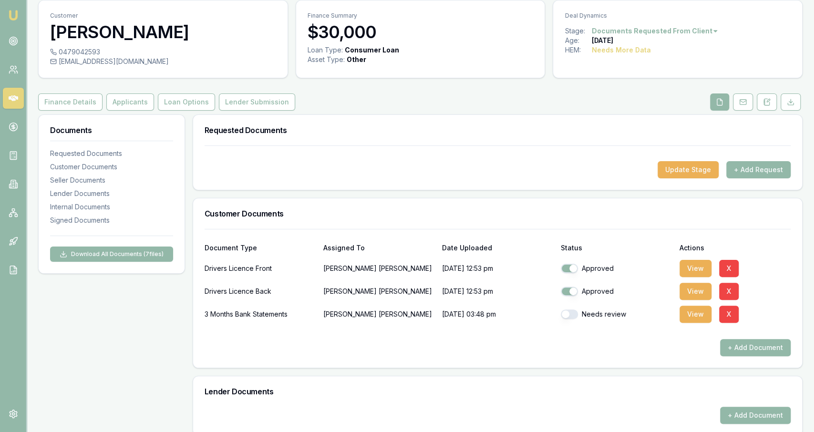
scroll to position [50, 0]
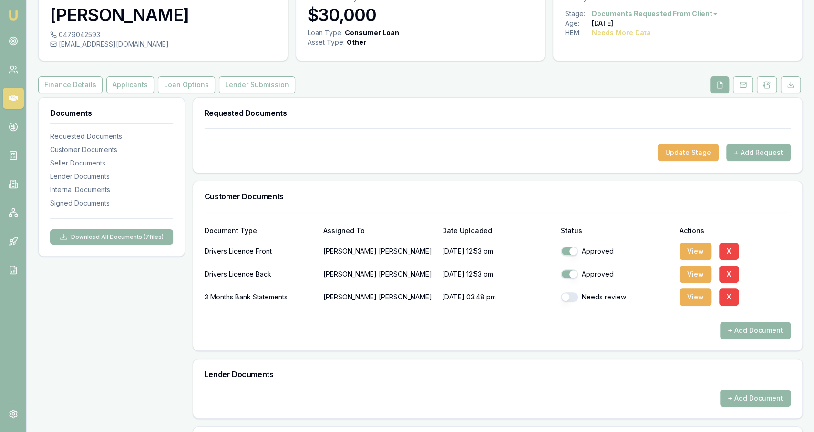
click at [571, 298] on button "button" at bounding box center [569, 297] width 17 height 10
checkbox input "true"
click at [701, 296] on button "View" at bounding box center [696, 297] width 32 height 17
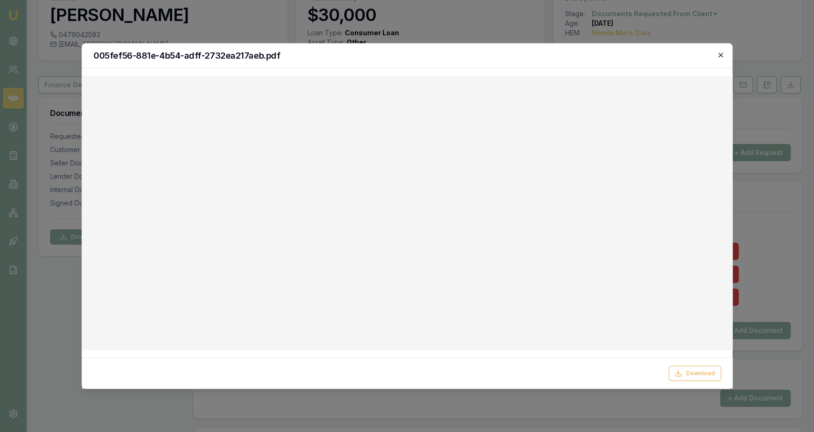
click at [722, 54] on icon "button" at bounding box center [721, 55] width 4 height 4
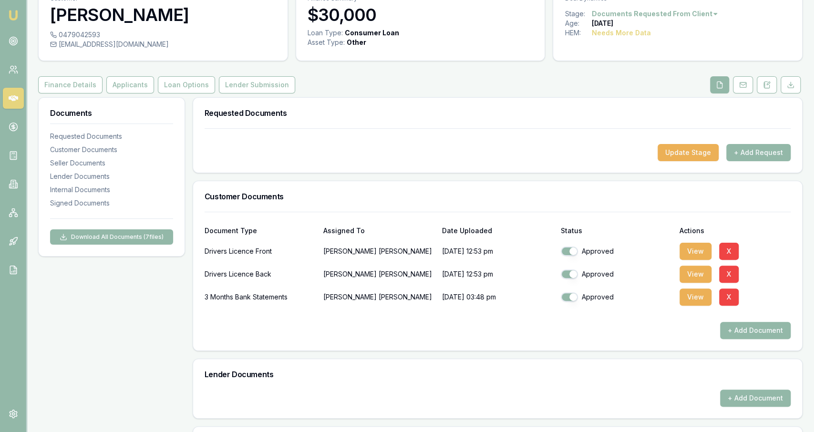
scroll to position [0, 0]
